Goal: Information Seeking & Learning: Check status

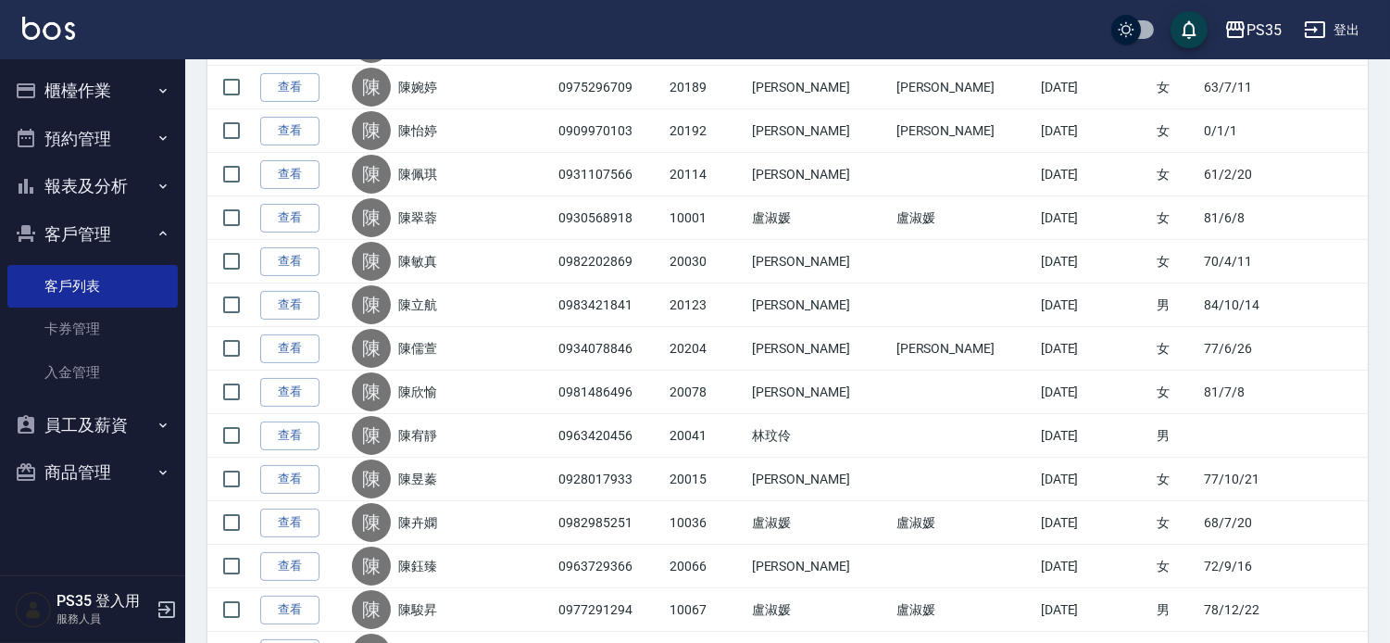
scroll to position [719, 0]
click at [113, 181] on button "報表及分析" at bounding box center [92, 186] width 170 height 48
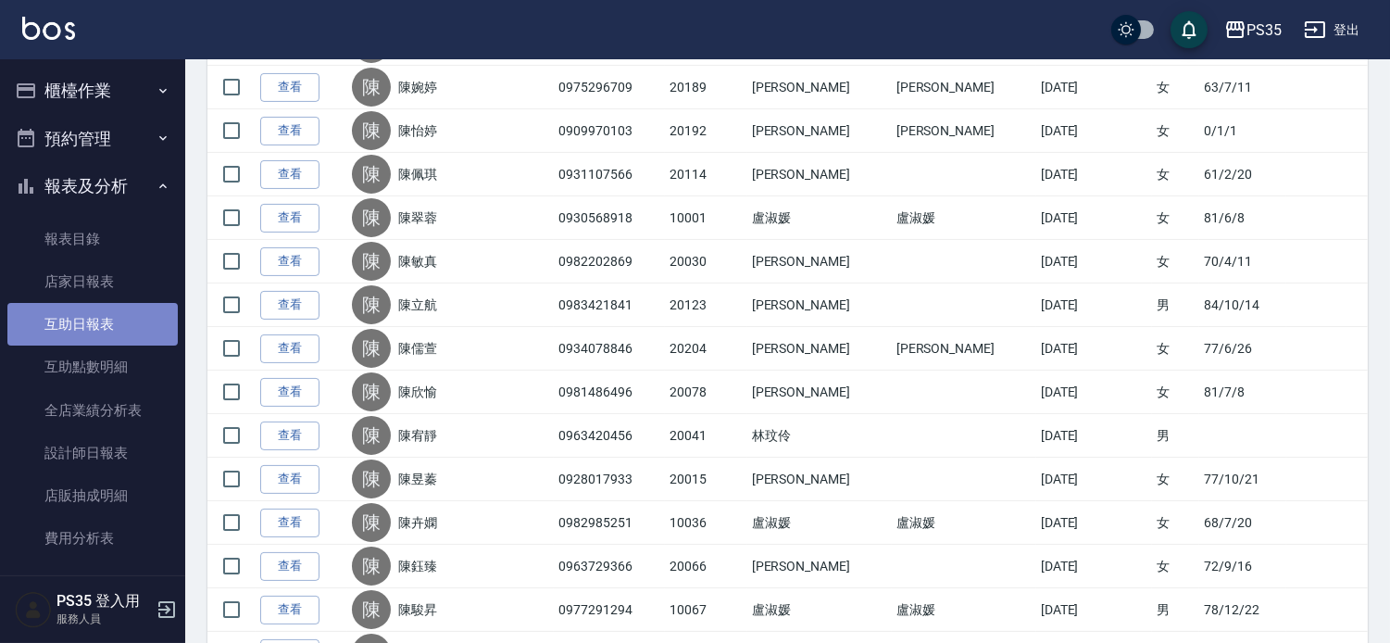
click at [96, 331] on link "互助日報表" at bounding box center [92, 324] width 170 height 43
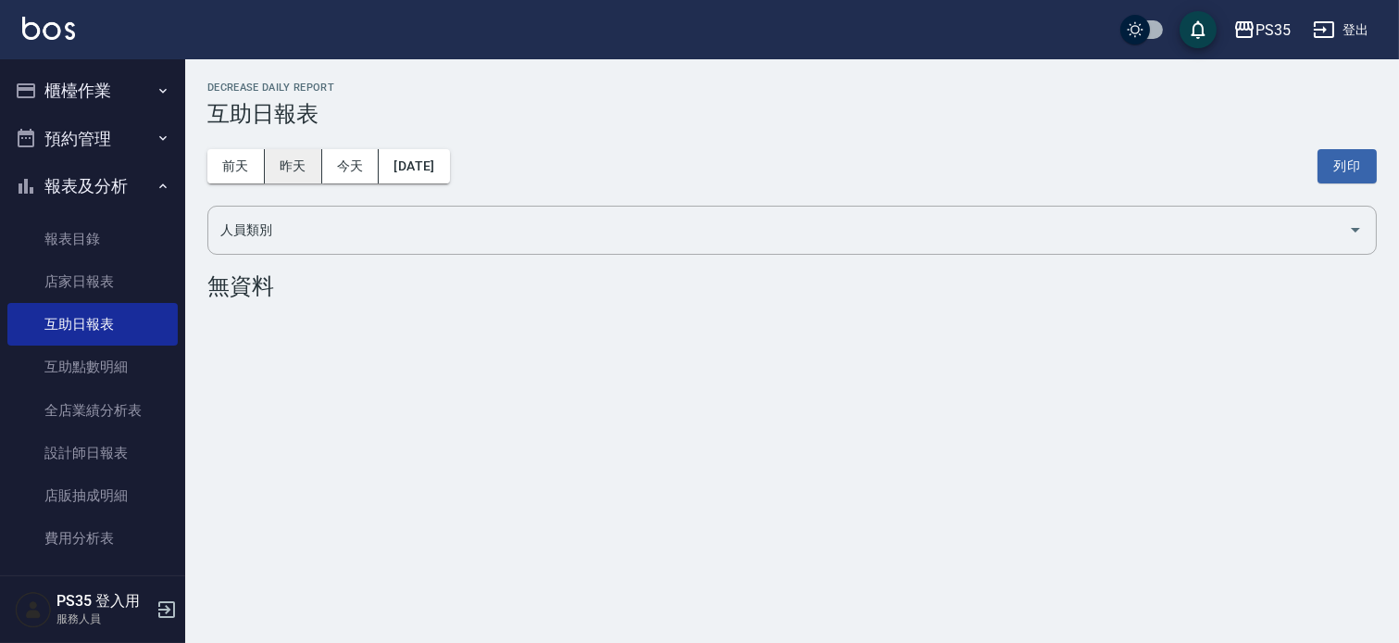
click at [311, 169] on button "昨天" at bounding box center [293, 166] width 57 height 34
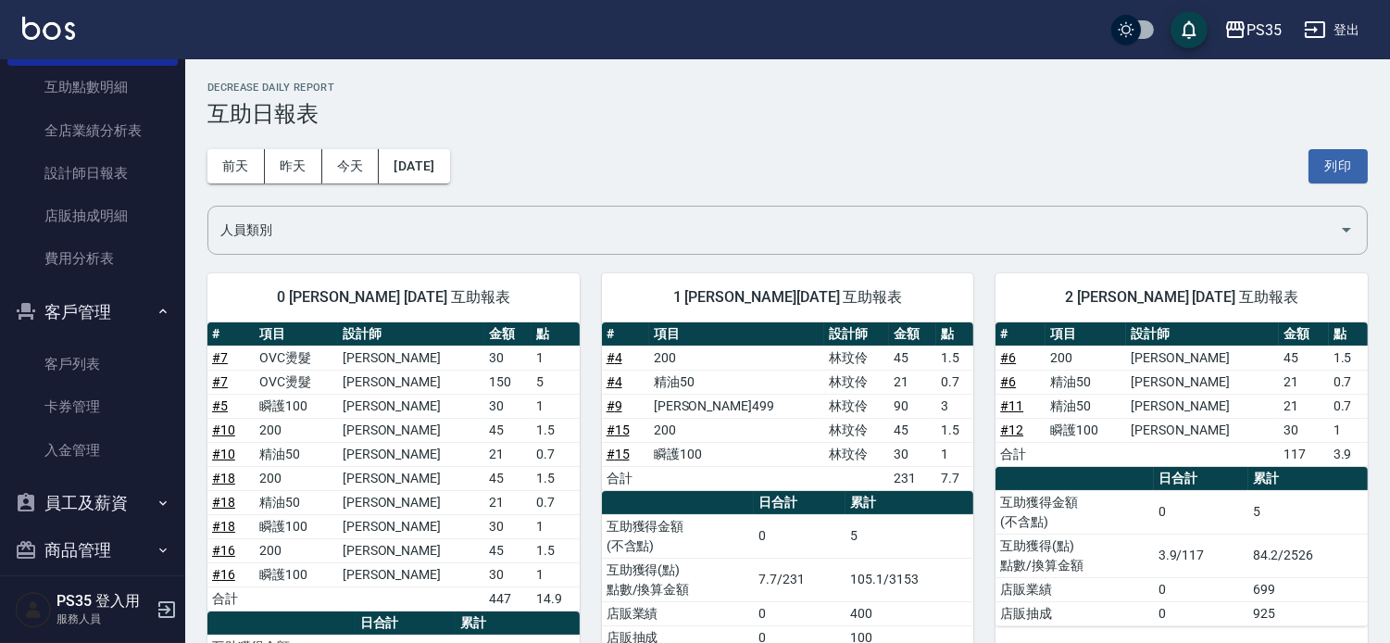
scroll to position [299, 0]
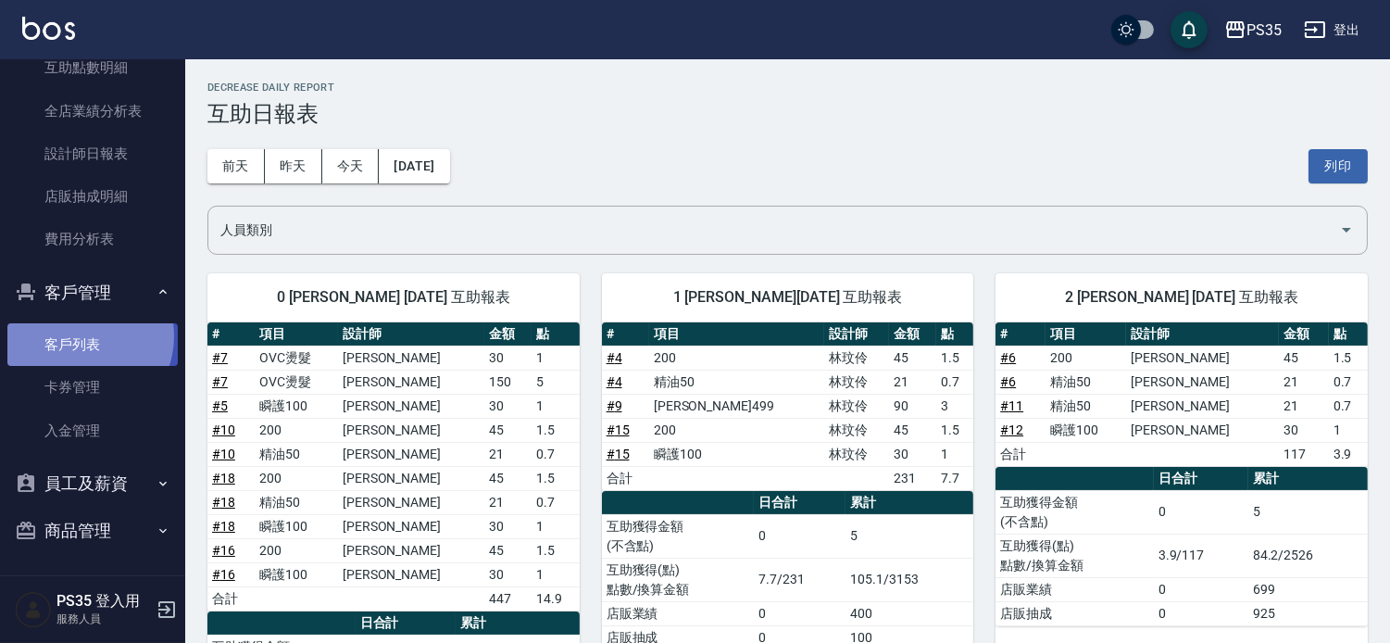
click at [80, 335] on link "客戶列表" at bounding box center [92, 344] width 170 height 43
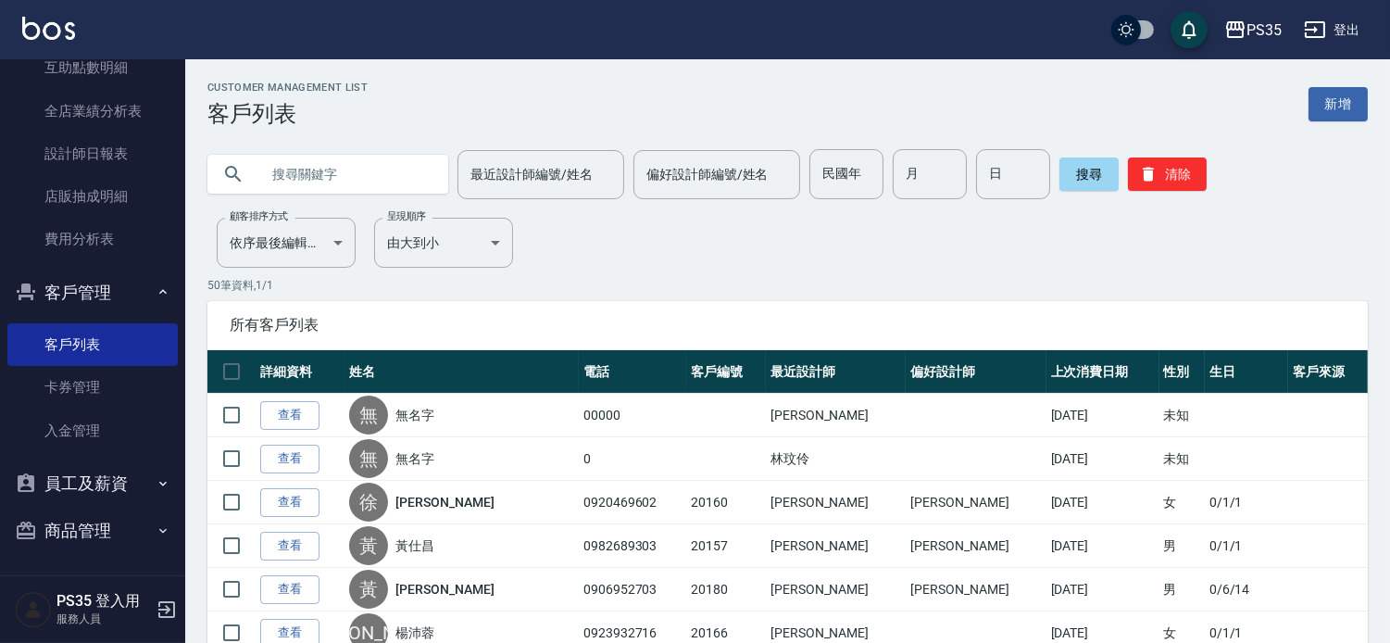
click at [383, 164] on input "text" at bounding box center [346, 174] width 174 height 50
type input "彭"
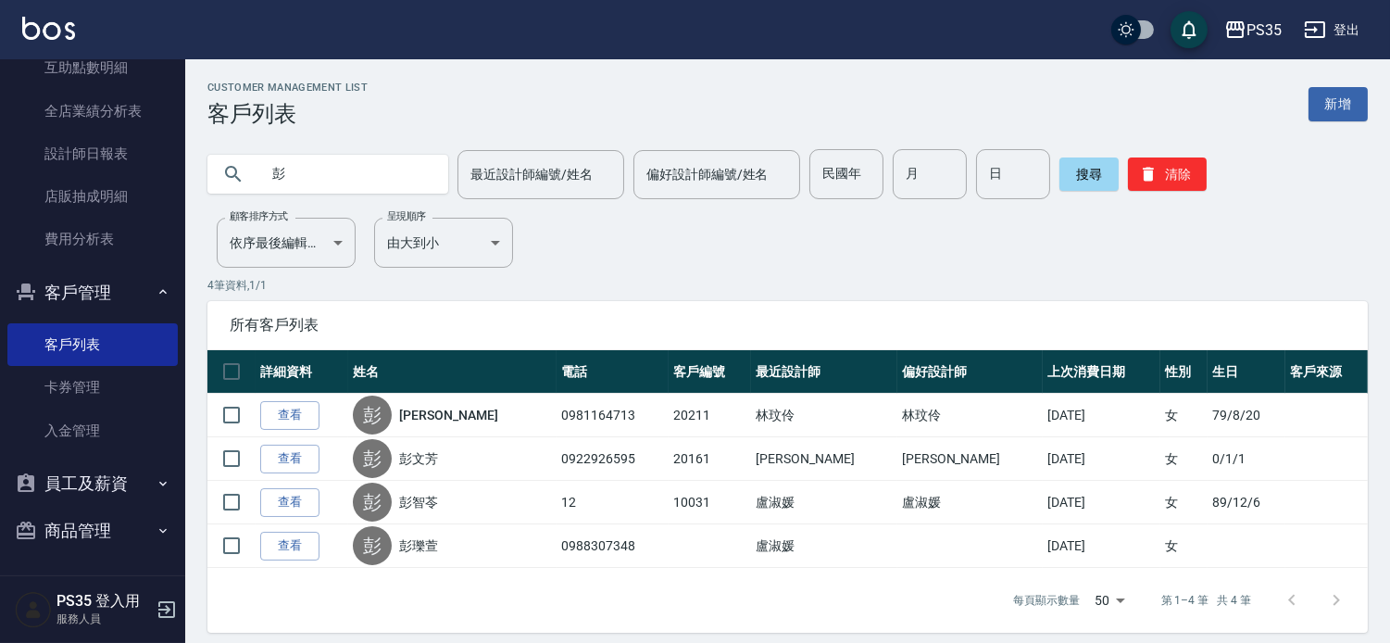
click at [125, 489] on button "員工及薪資" at bounding box center [92, 483] width 170 height 48
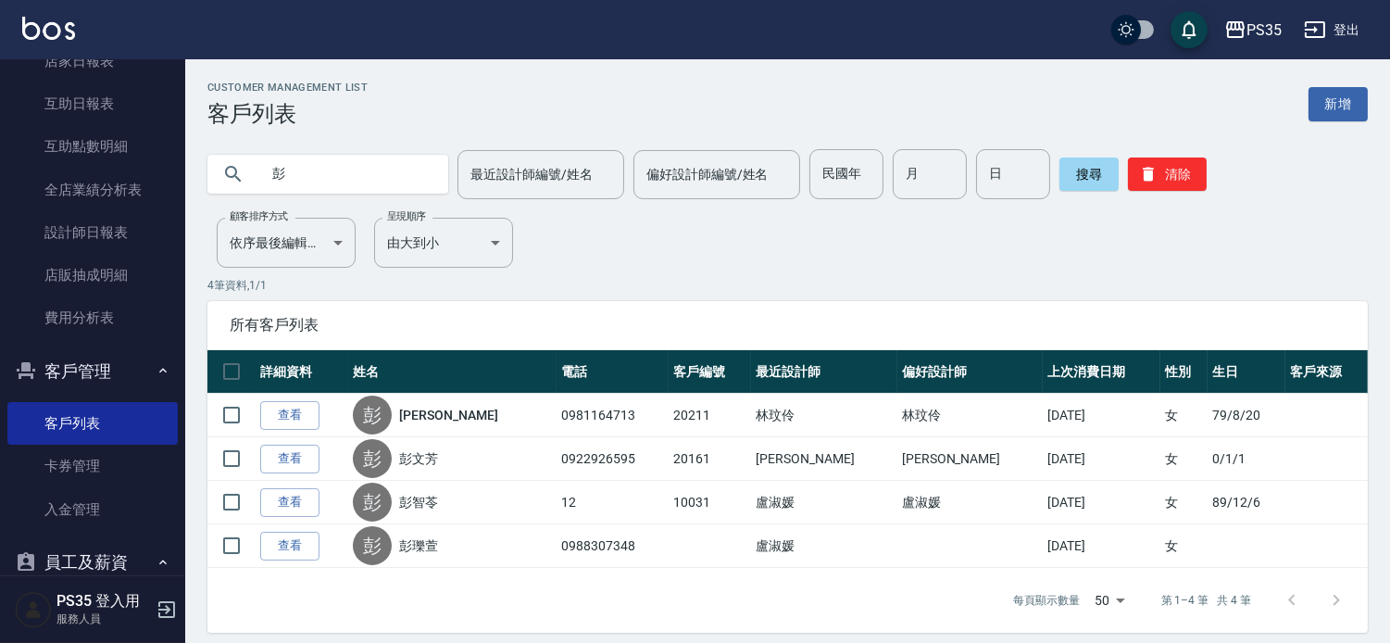
scroll to position [94, 0]
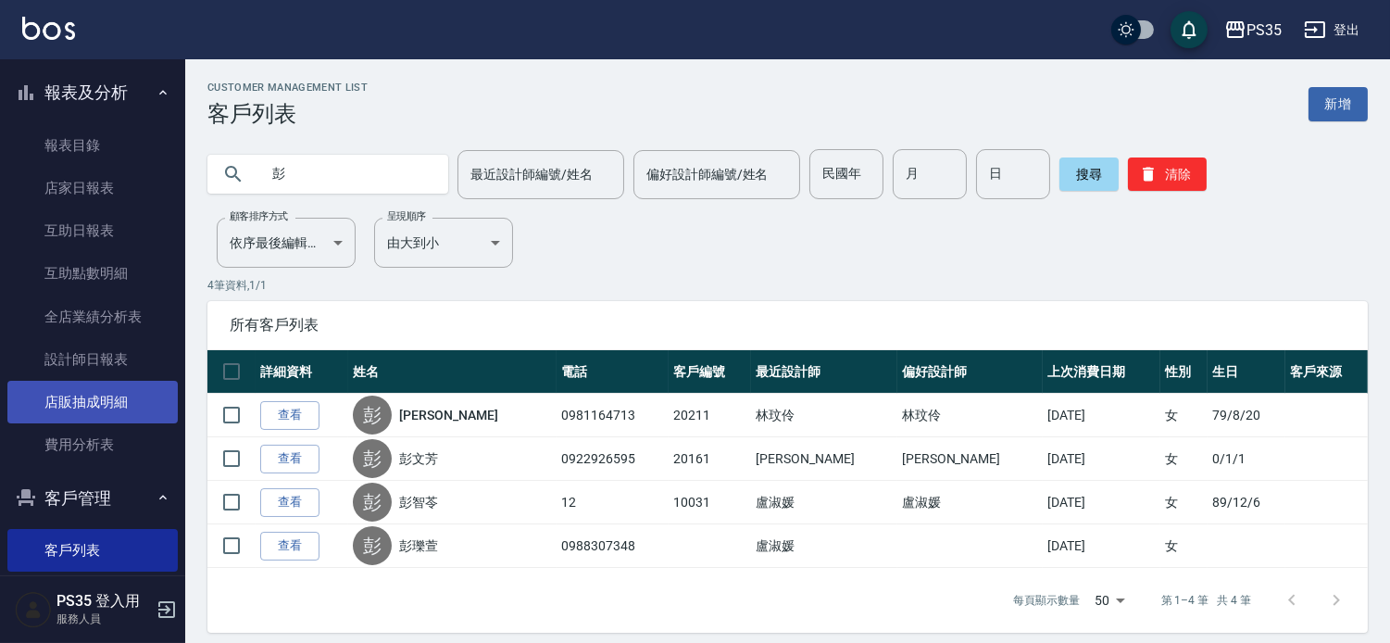
click at [118, 399] on link "店販抽成明細" at bounding box center [92, 402] width 170 height 43
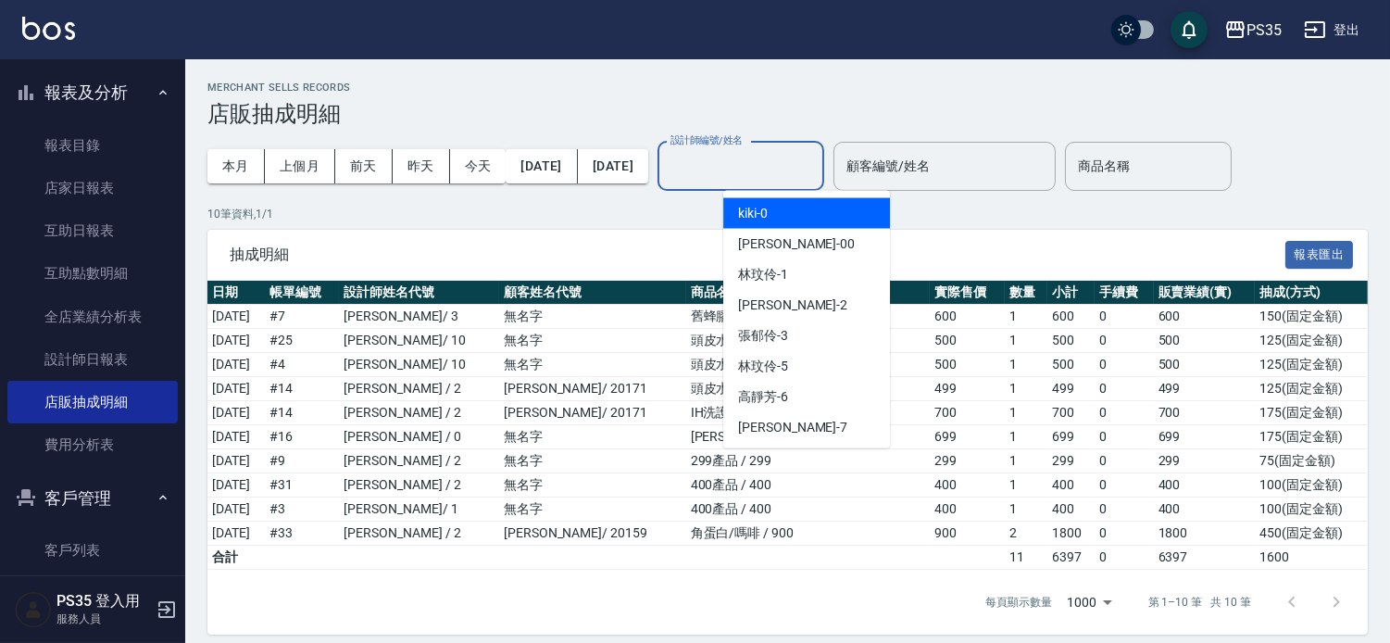
click at [816, 159] on input "設計師編號/姓名" at bounding box center [741, 166] width 150 height 32
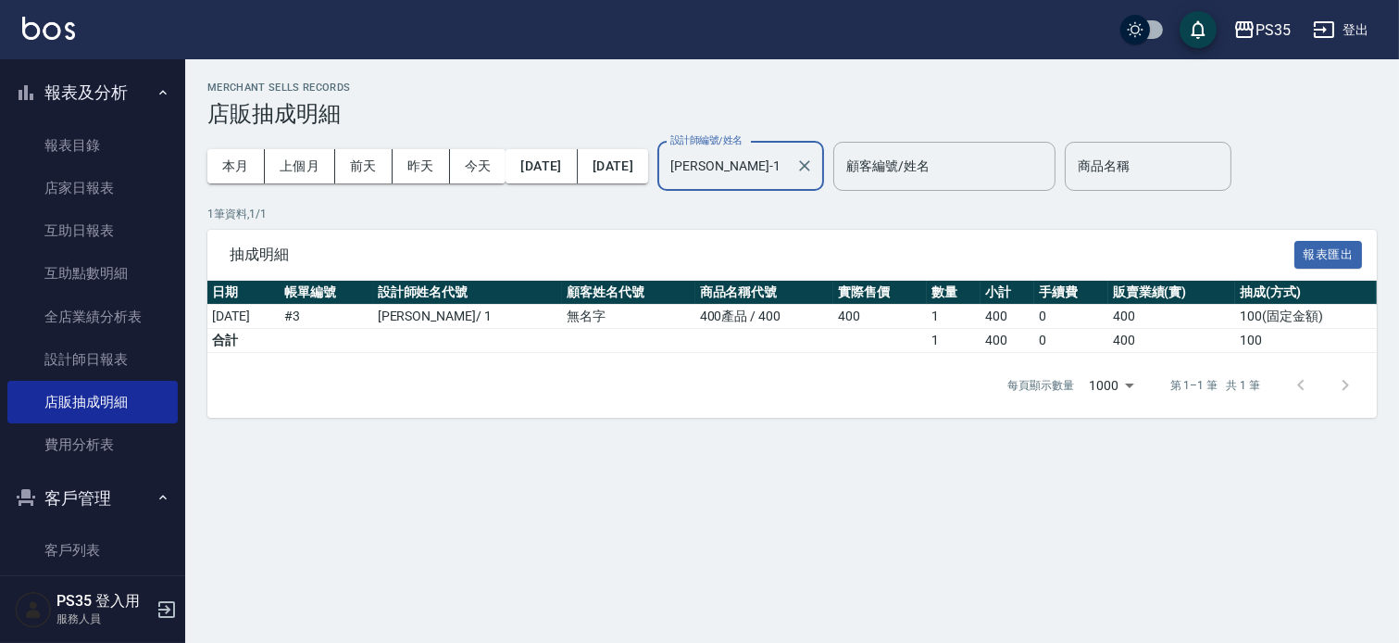
type input "[PERSON_NAME]-1"
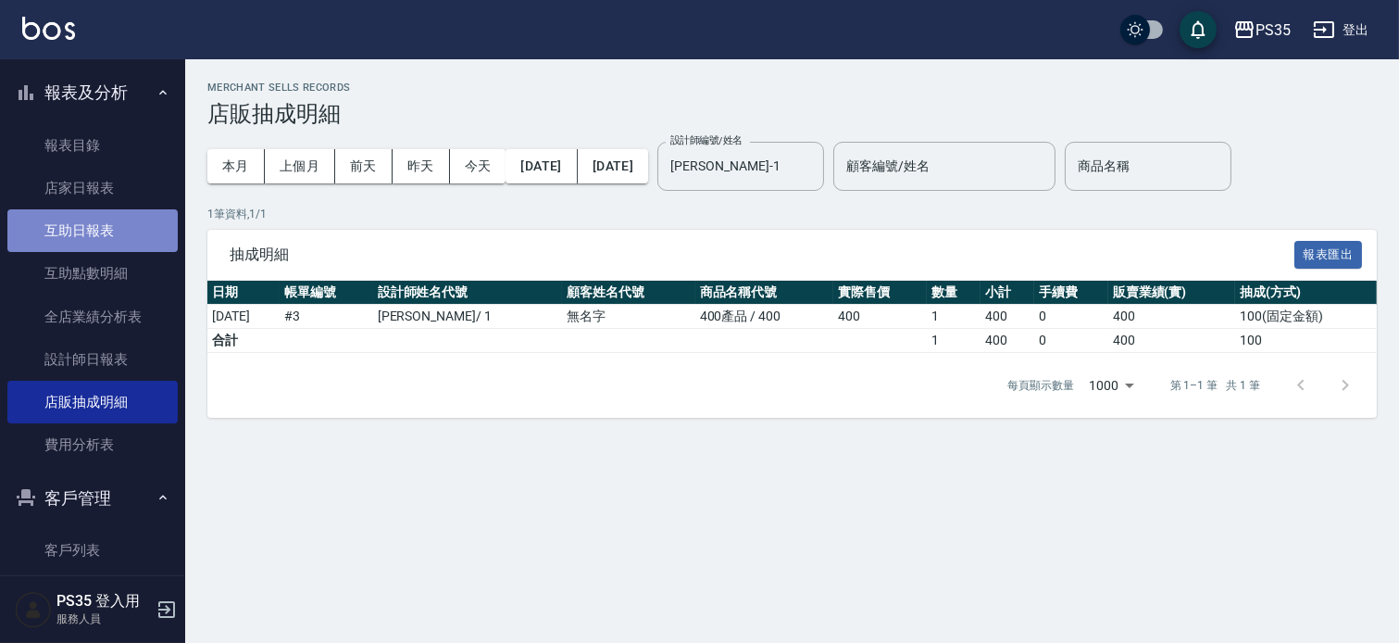
click at [114, 241] on link "互助日報表" at bounding box center [92, 230] width 170 height 43
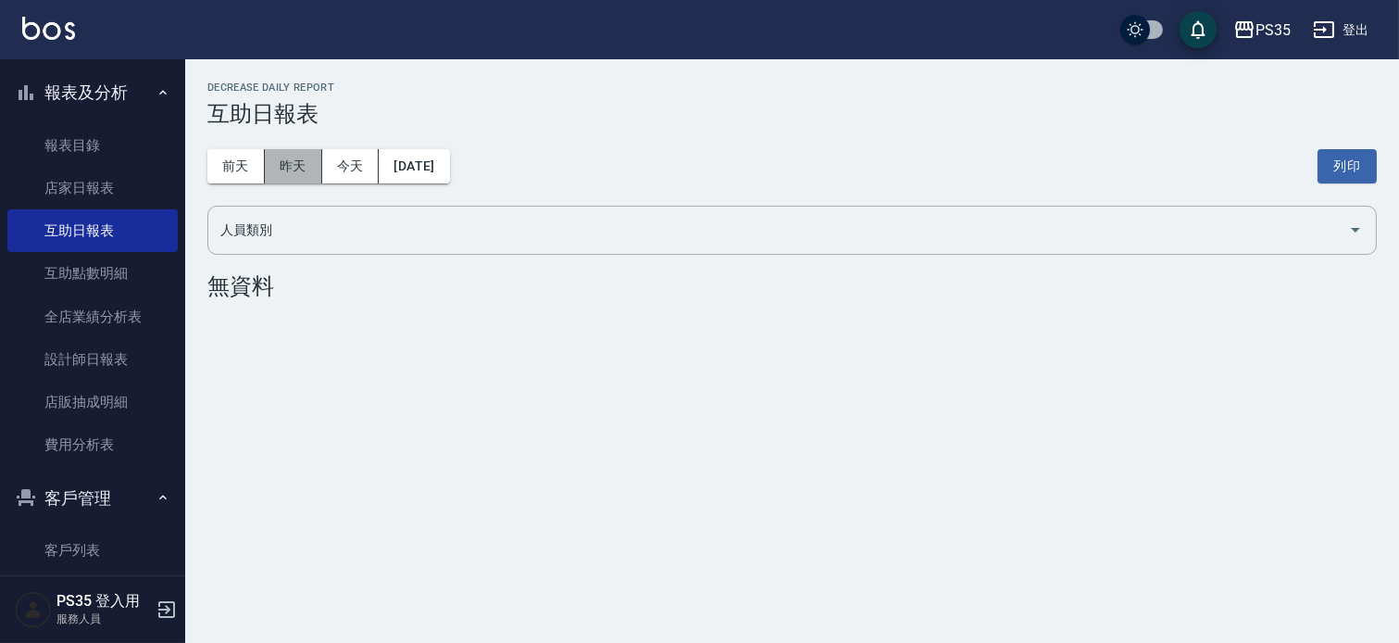
click at [297, 167] on button "昨天" at bounding box center [293, 166] width 57 height 34
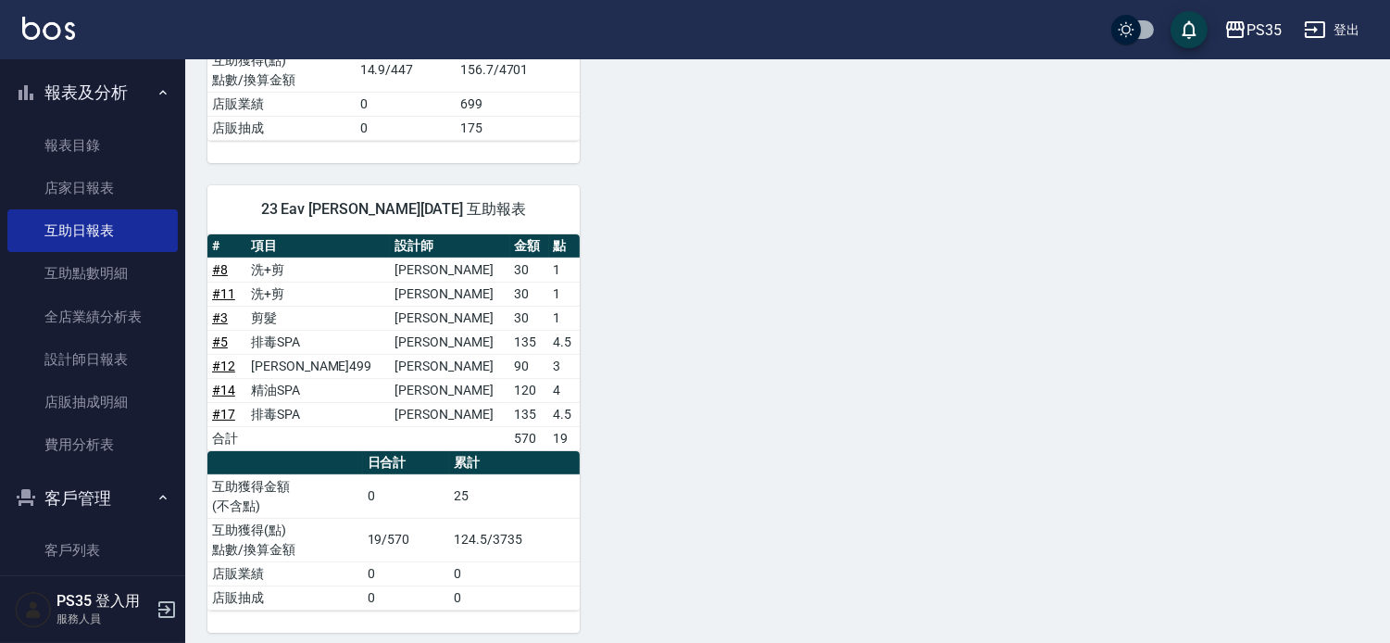
scroll to position [643, 0]
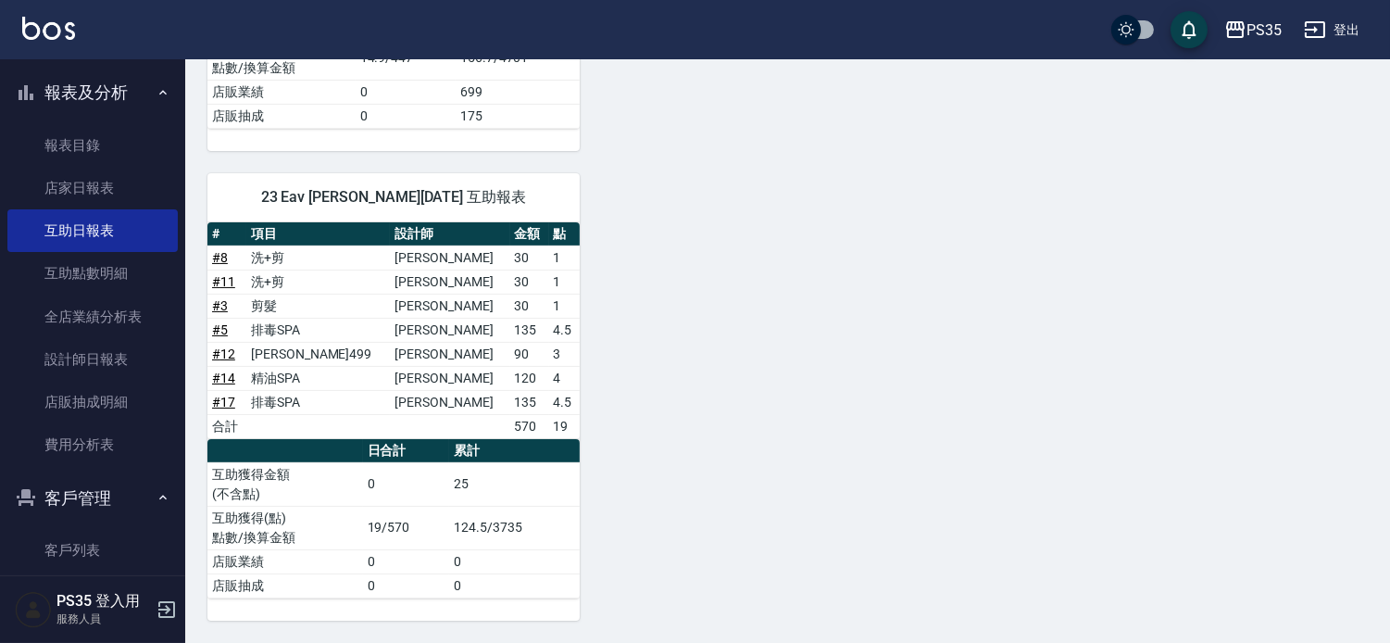
click at [1188, 308] on div "0 [PERSON_NAME] [DATE] 互助報表 # 項目 設計師 金額 點 # 7 OVC燙髮 [PERSON_NAME] 30 1 # 7 OVC燙…" at bounding box center [776, 114] width 1182 height 1011
